Goal: Find specific page/section: Find specific page/section

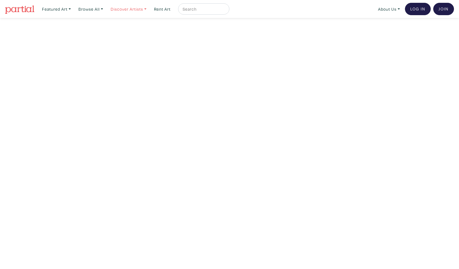
click at [73, 9] on link "Discover Artists" at bounding box center [57, 8] width 34 height 11
click at [129, 54] on link "Show all" at bounding box center [137, 56] width 46 height 5
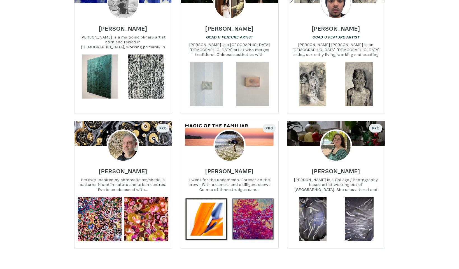
scroll to position [1216, 0]
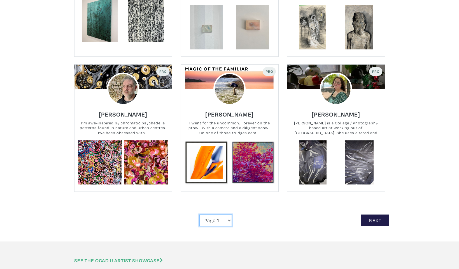
click at [225, 214] on select "Page 1 Page 2 Page 3 Page 4 Page 5 Page 6 Page 7 Page 8 Page 9 Page 10 Page 11 …" at bounding box center [216, 220] width 33 height 12
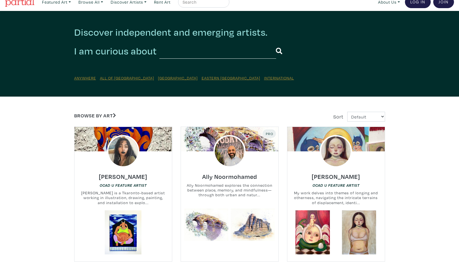
scroll to position [0, 0]
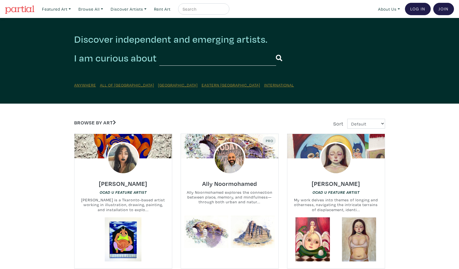
click at [207, 55] on input "text" at bounding box center [217, 57] width 117 height 15
type input "[PERSON_NAME]"
click at [276, 51] on button "submit" at bounding box center [279, 58] width 6 height 15
